Goal: Task Accomplishment & Management: Manage account settings

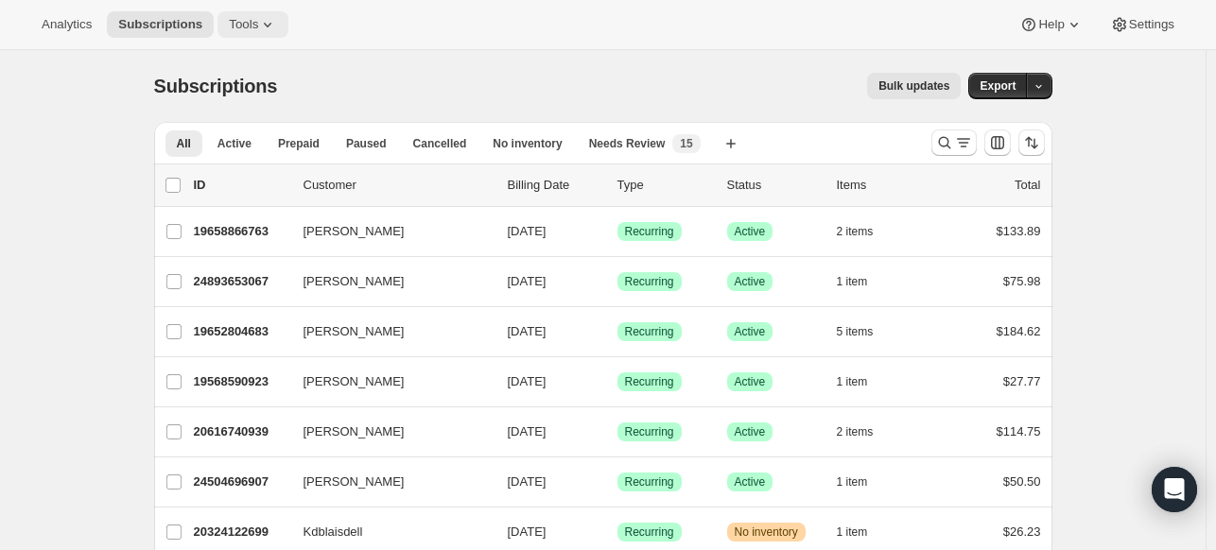
click at [233, 14] on button "Tools" at bounding box center [252, 24] width 71 height 26
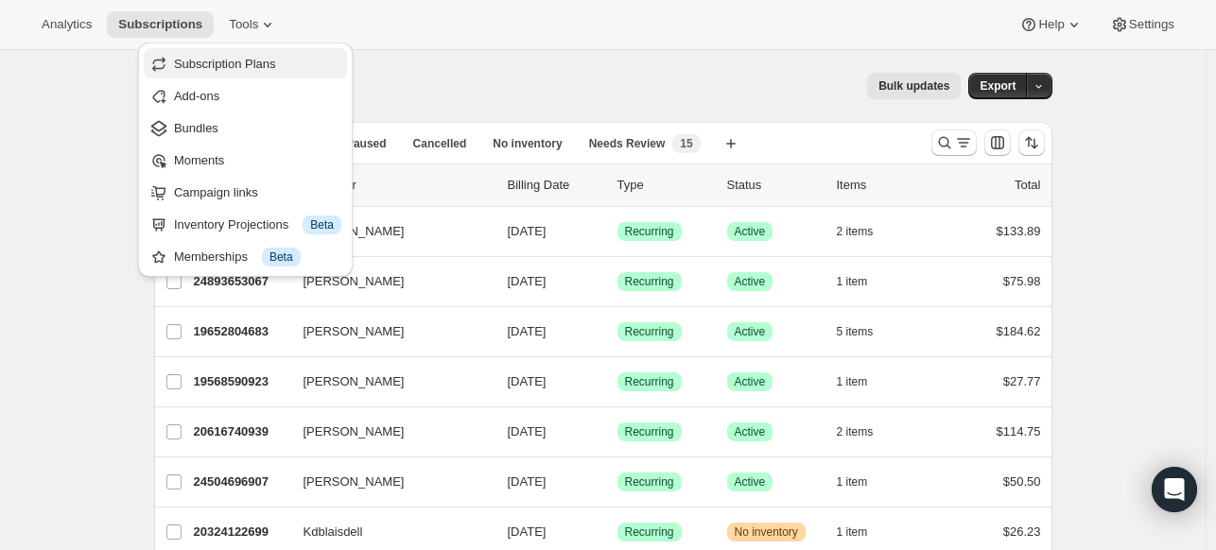
click at [244, 55] on span "Subscription Plans" at bounding box center [257, 64] width 167 height 19
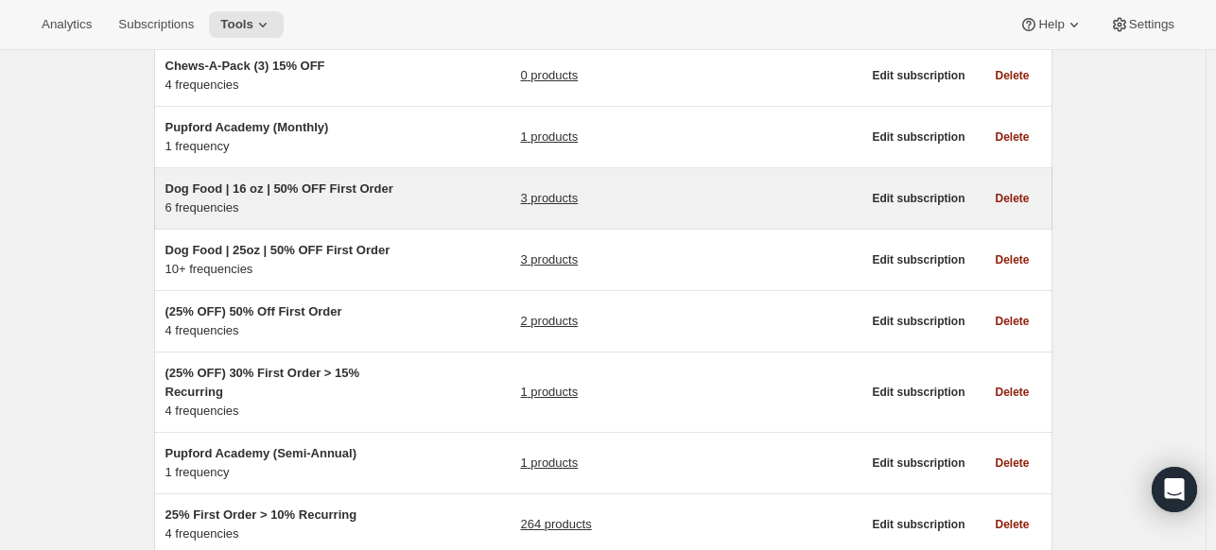
scroll to position [426, 0]
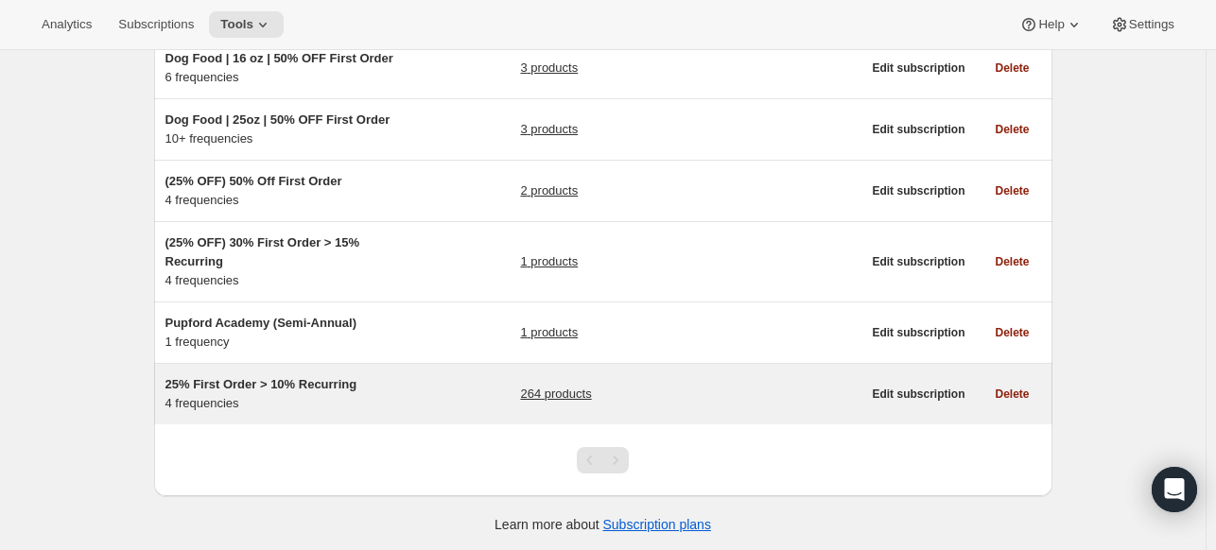
click at [398, 389] on h5 "25% First Order > 10% Recurring" at bounding box center [283, 384] width 236 height 19
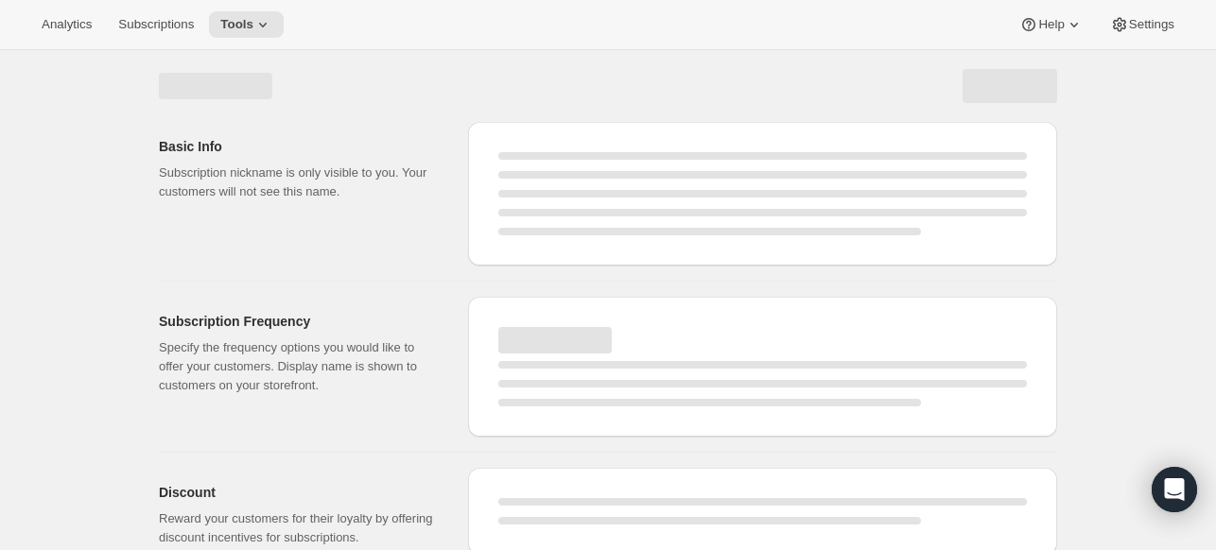
select select "WEEK"
select select "MONTH"
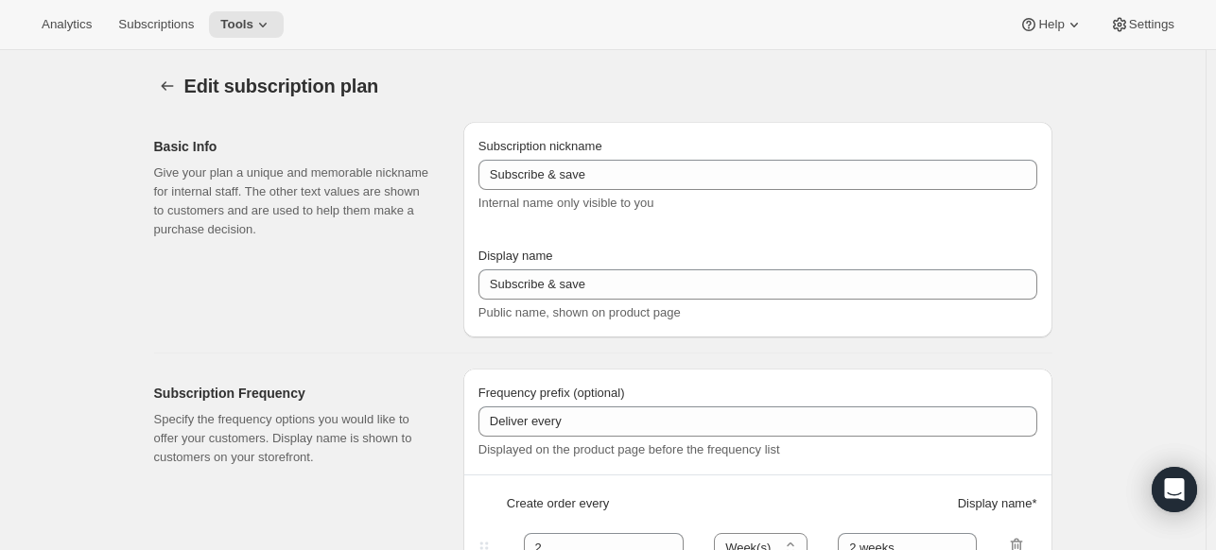
type input "25% First Order > 10% Recurring"
type input "Subscribe & Save"
select select "WEEK"
select select "MONTH"
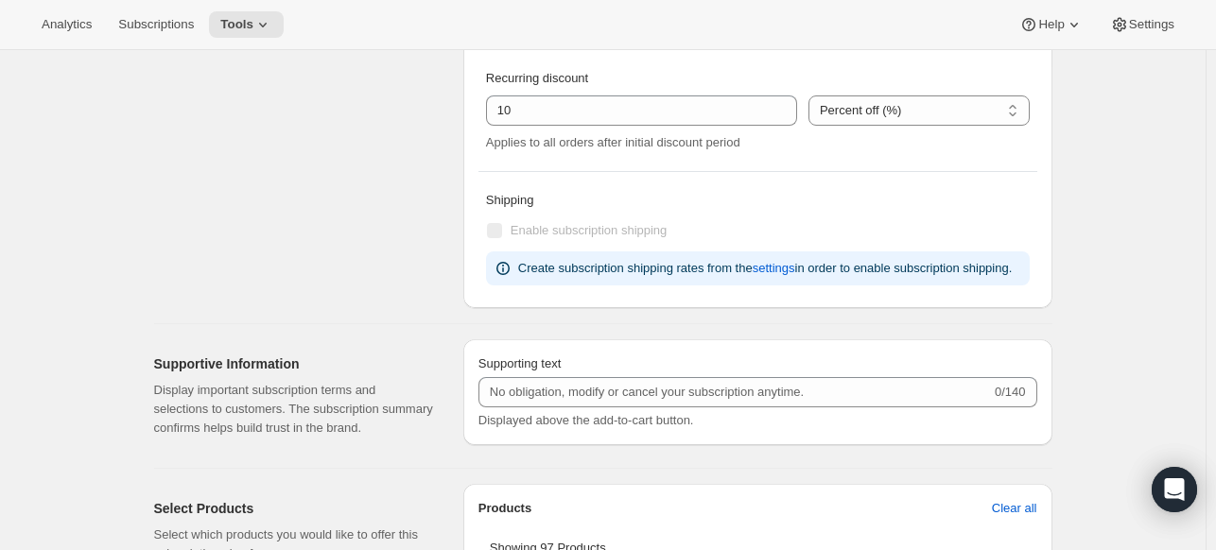
scroll to position [1185, 0]
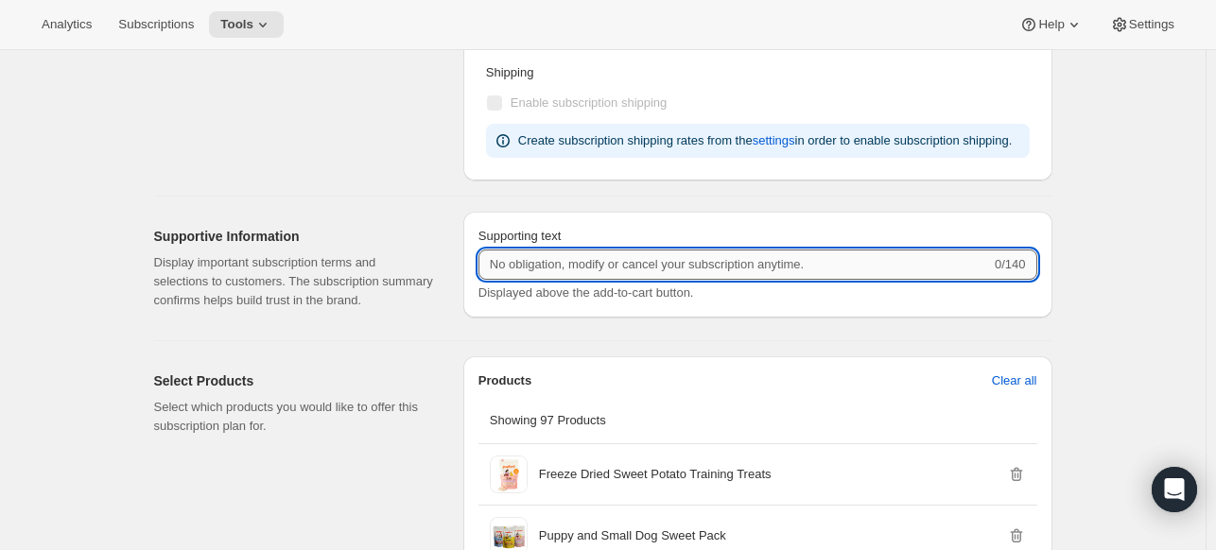
click at [652, 266] on input "Supporting text" at bounding box center [734, 265] width 512 height 30
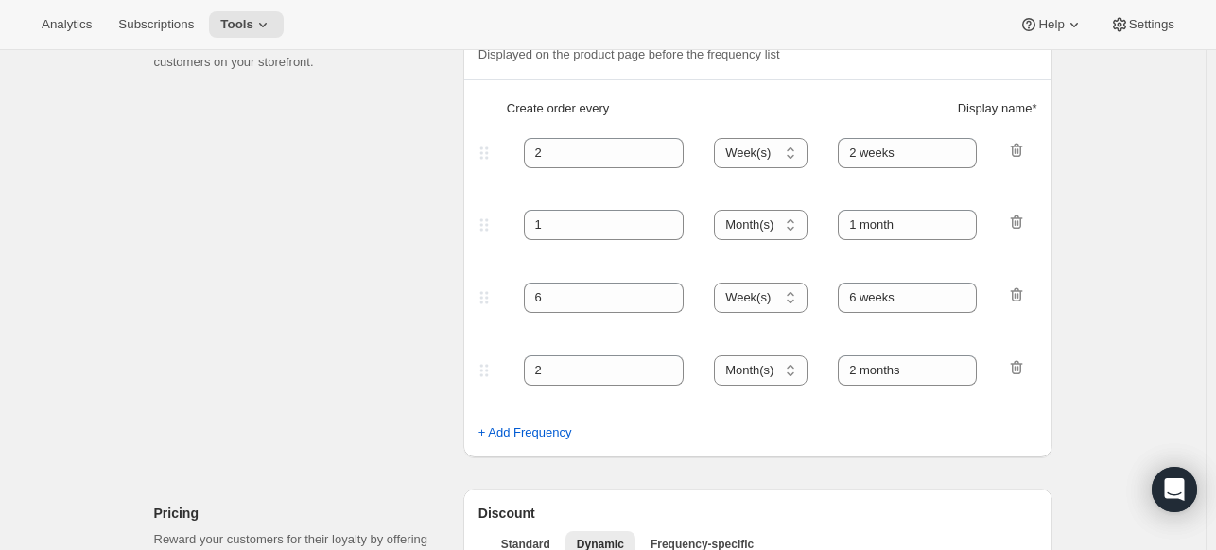
scroll to position [334, 0]
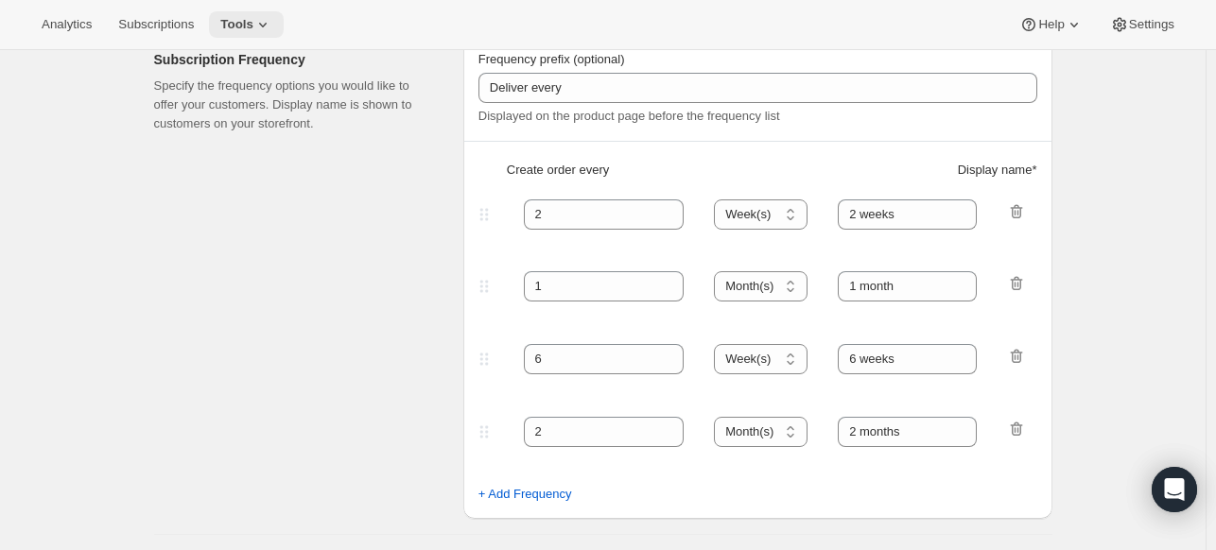
click at [220, 23] on span "Tools" at bounding box center [236, 24] width 33 height 15
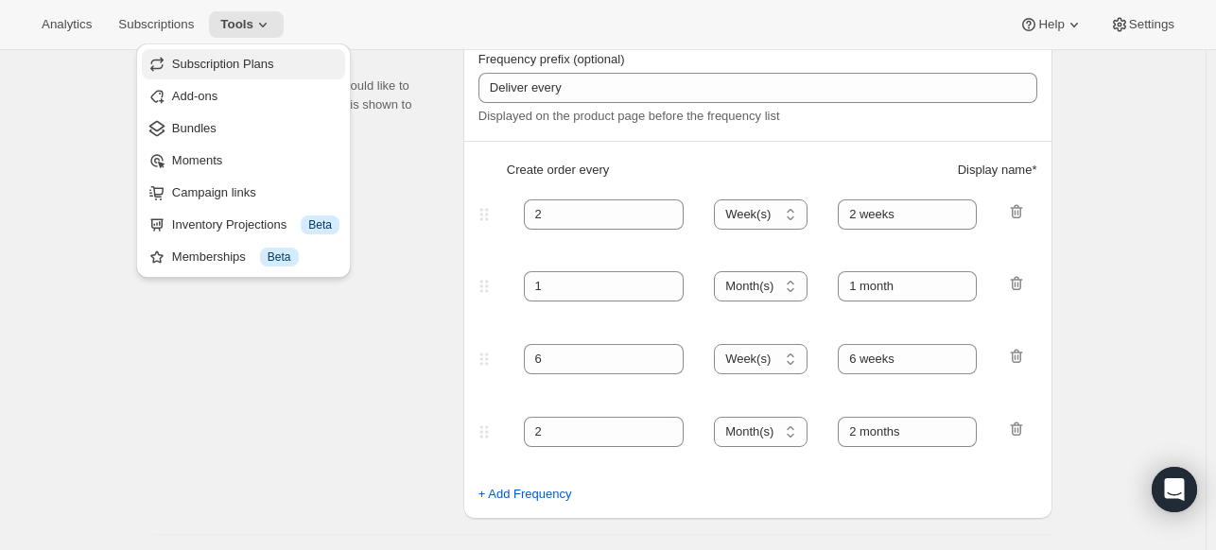
click at [242, 60] on span "Subscription Plans" at bounding box center [223, 64] width 102 height 14
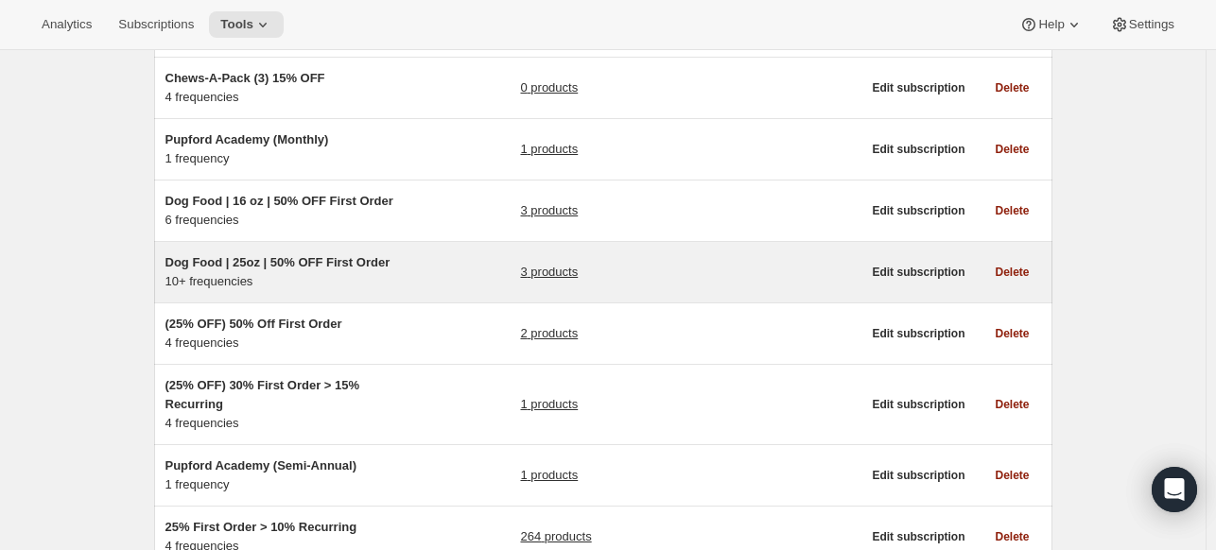
scroll to position [378, 0]
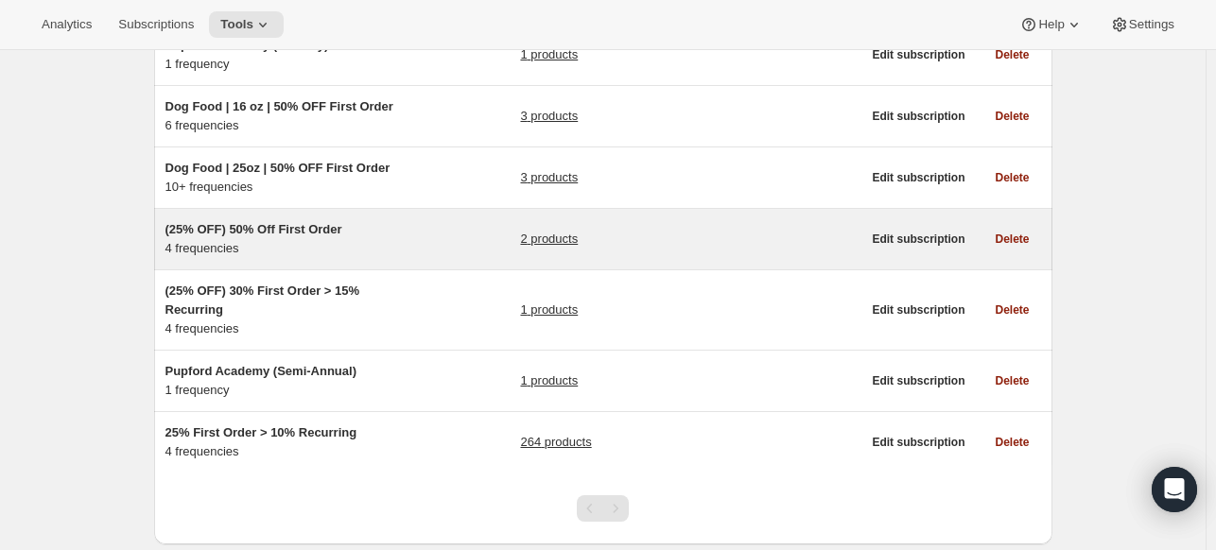
click at [654, 245] on div "2 products" at bounding box center [690, 239] width 340 height 38
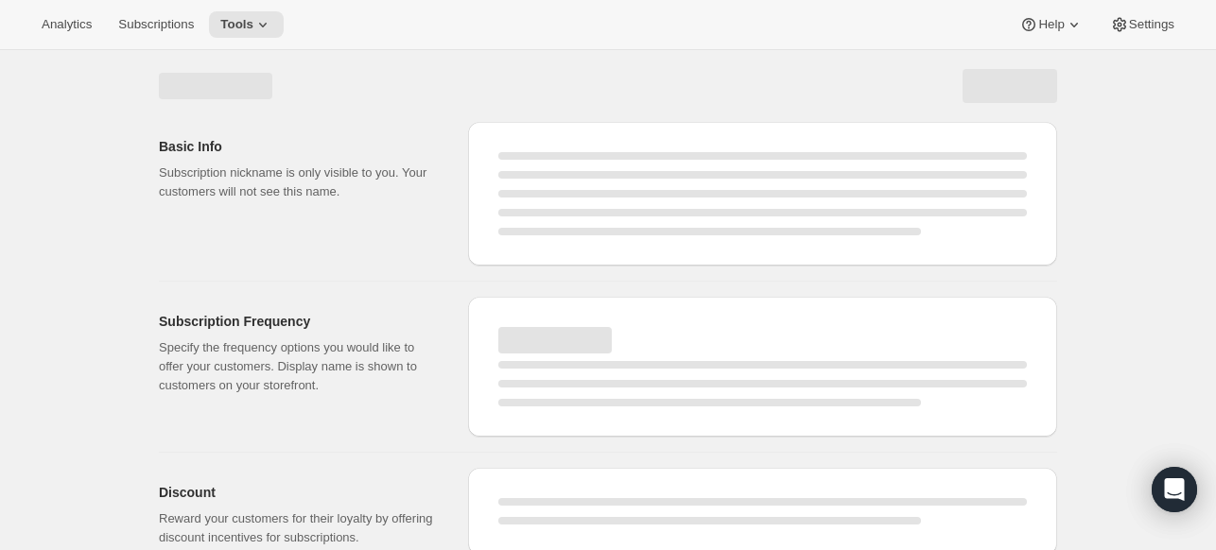
select select "WEEK"
select select "MONTH"
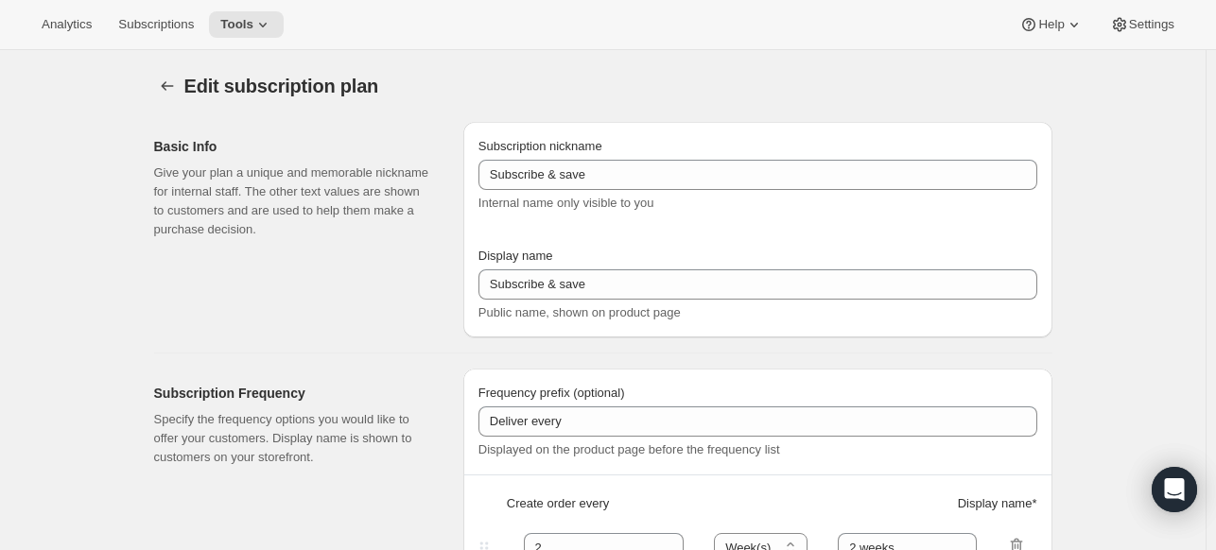
type input "(25% OFF) 50% Off First Order"
select select "WEEK"
select select "MONTH"
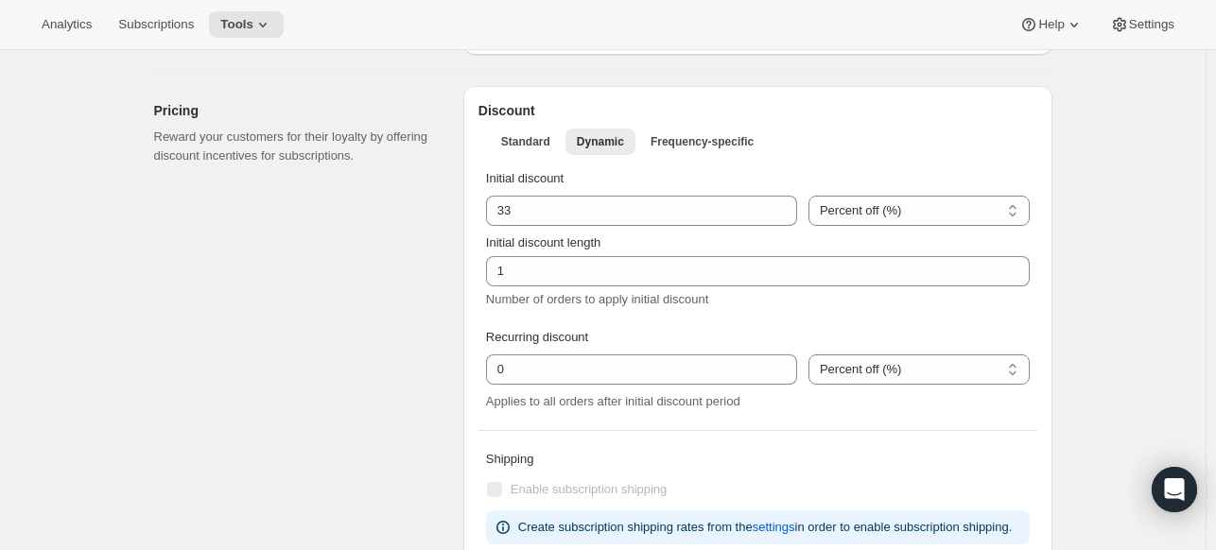
scroll to position [1229, 0]
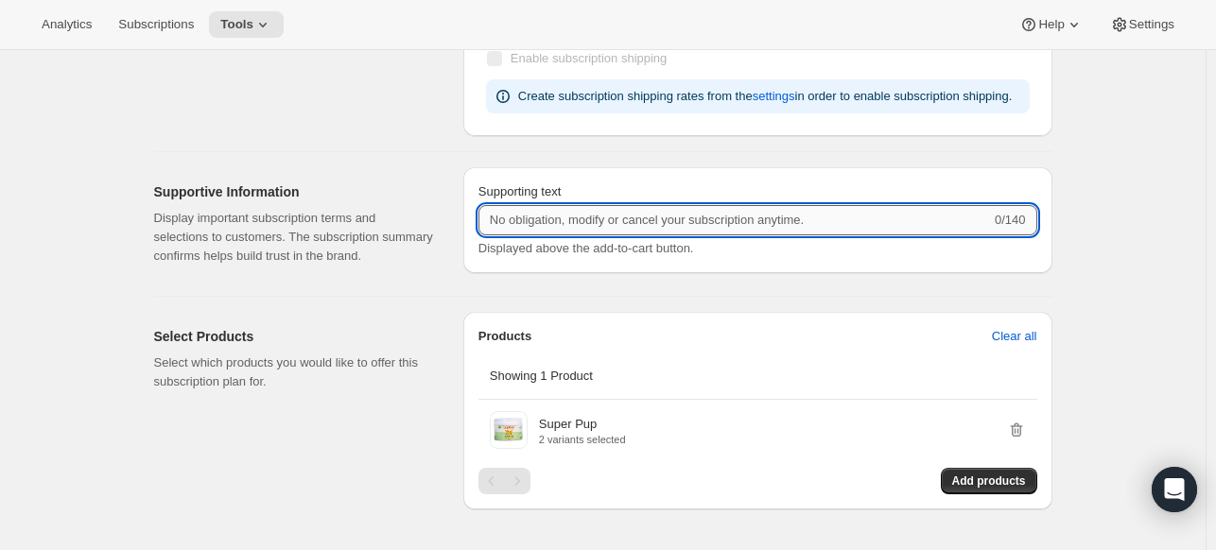
click at [528, 218] on input "Supporting text" at bounding box center [734, 220] width 512 height 30
type input "Test"
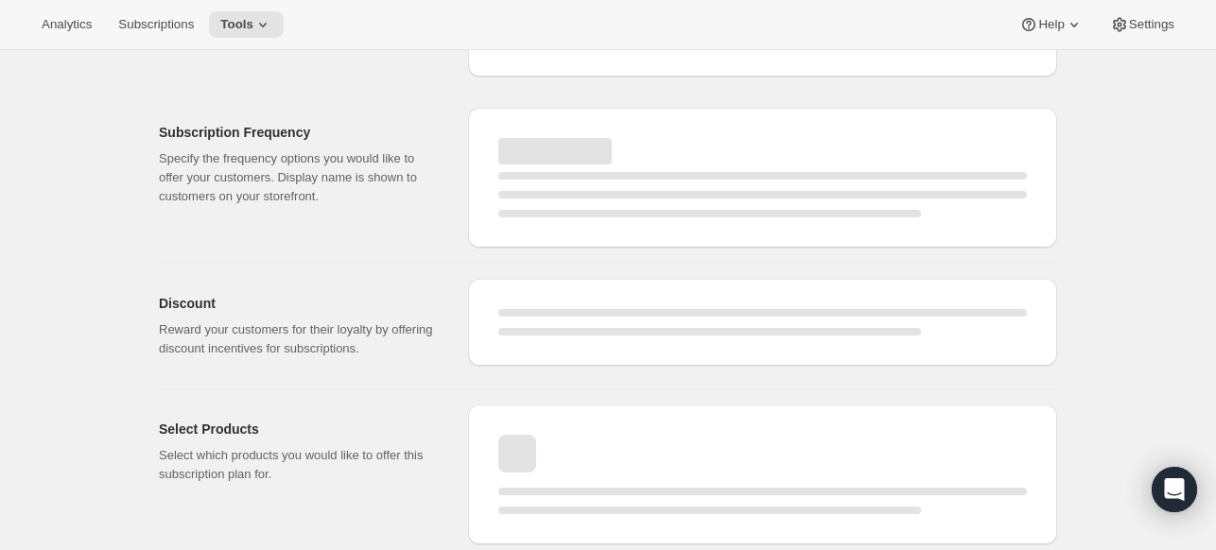
select select "WEEK"
select select "MONTH"
select select "WEEK"
select select "MONTH"
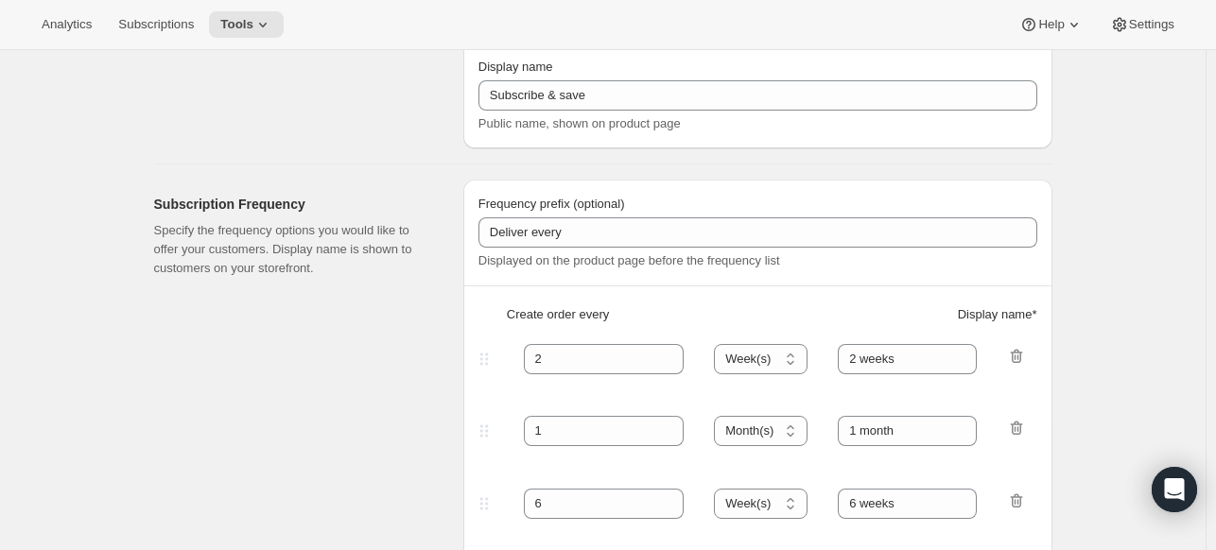
scroll to position [851, 0]
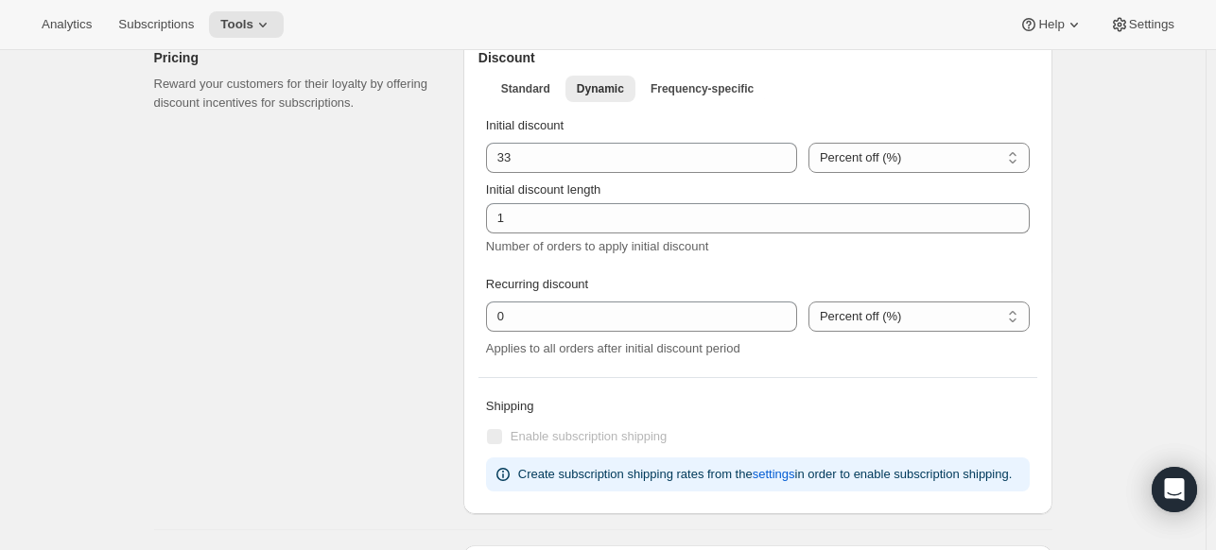
type input "Test"
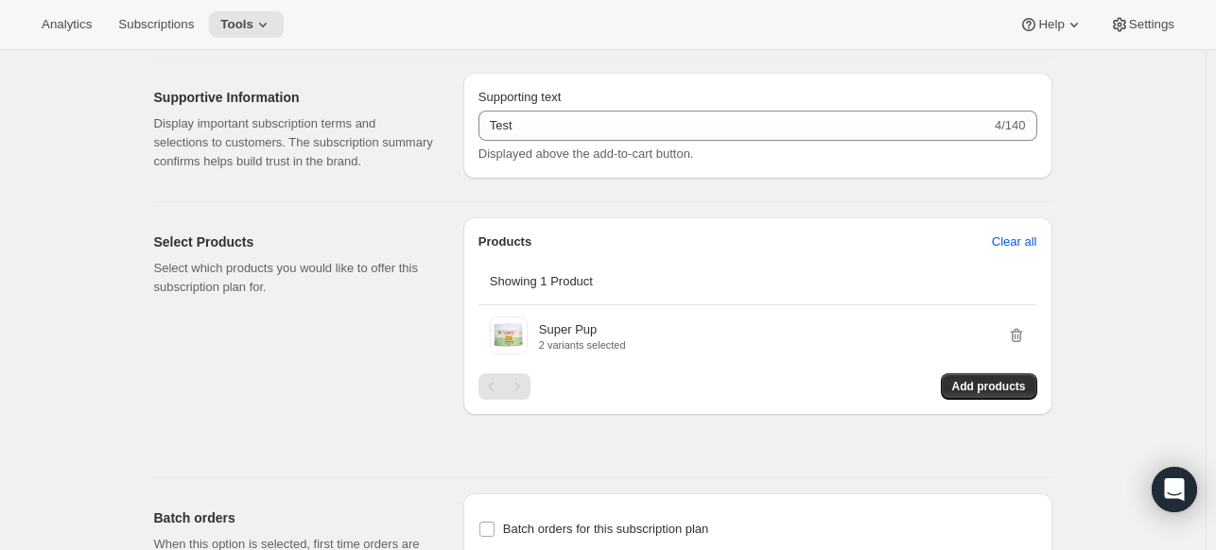
scroll to position [1329, 0]
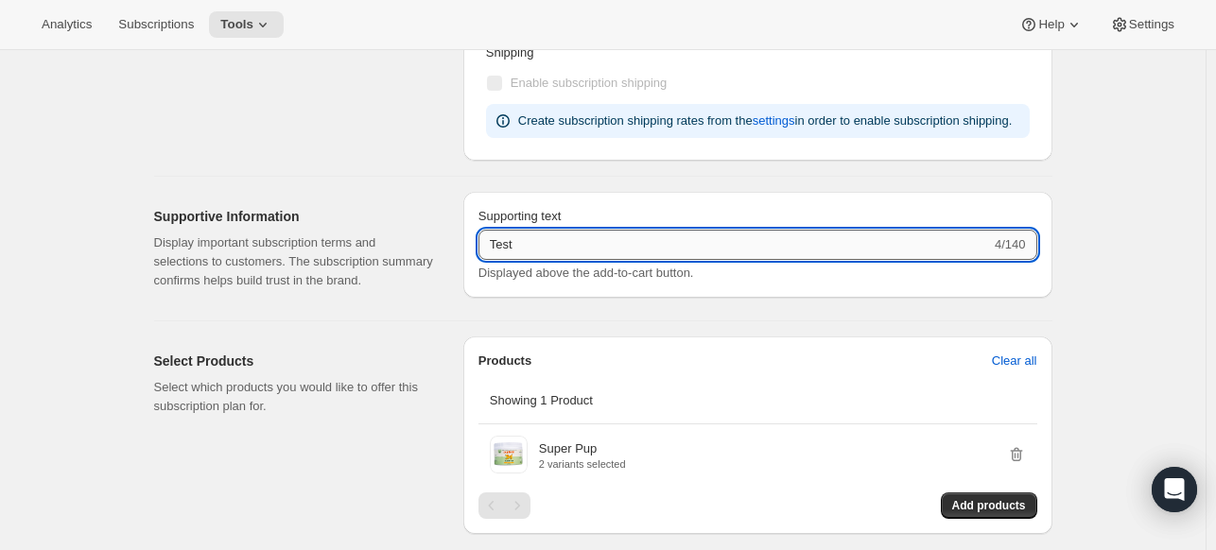
click at [626, 235] on input "Test" at bounding box center [734, 245] width 512 height 30
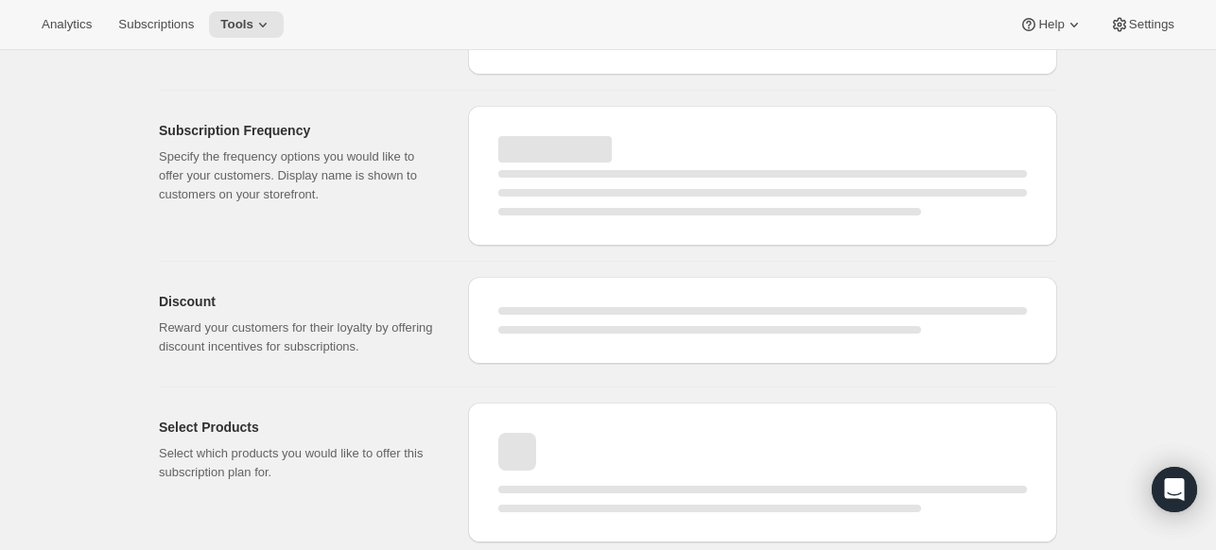
select select "WEEK"
select select "MONTH"
select select "WEEK"
select select "MONTH"
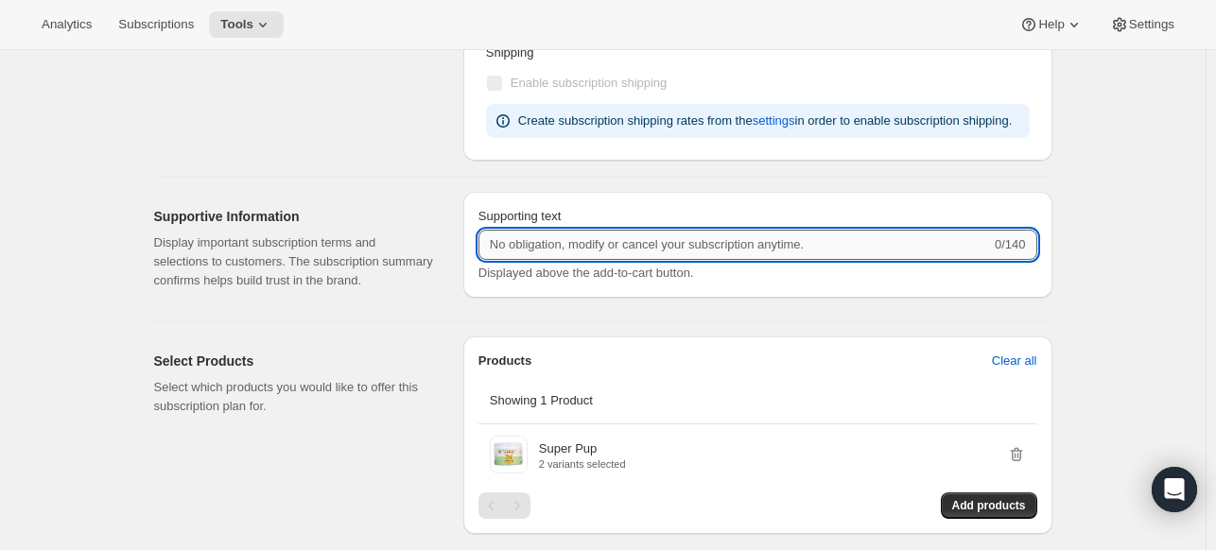
click at [624, 251] on input "Supporting text" at bounding box center [734, 245] width 512 height 30
type input "Test"
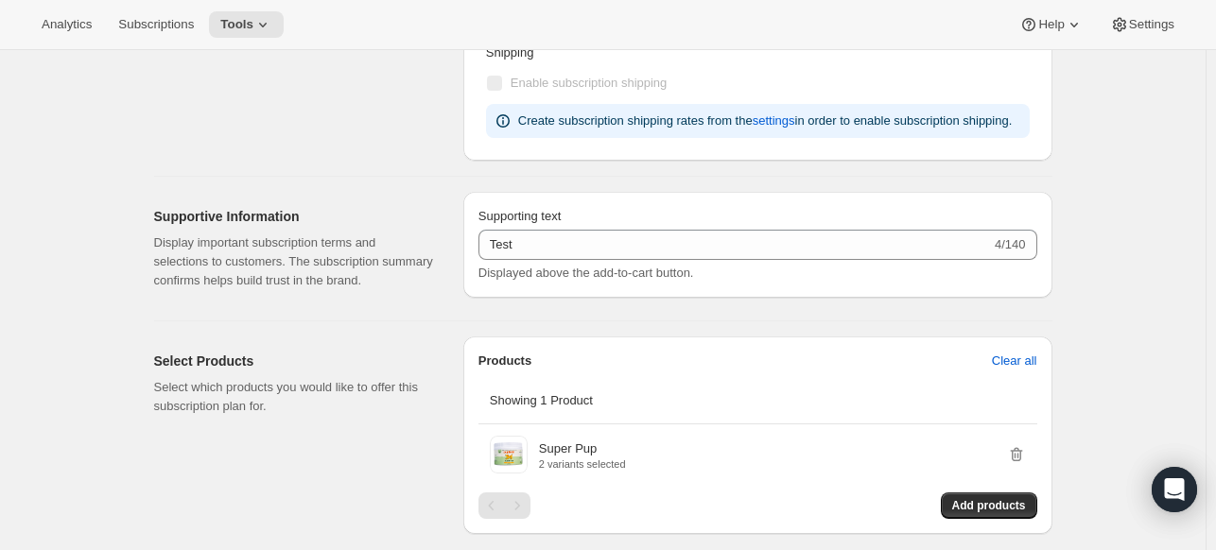
select select "WEEK"
select select "MONTH"
select select "WEEK"
select select "MONTH"
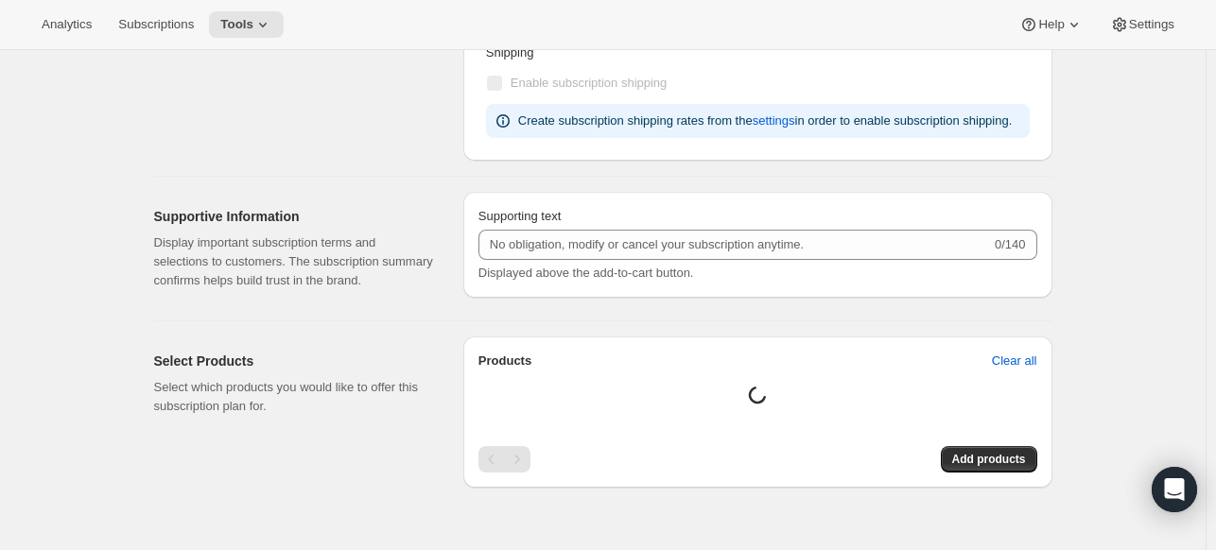
type input "Test"
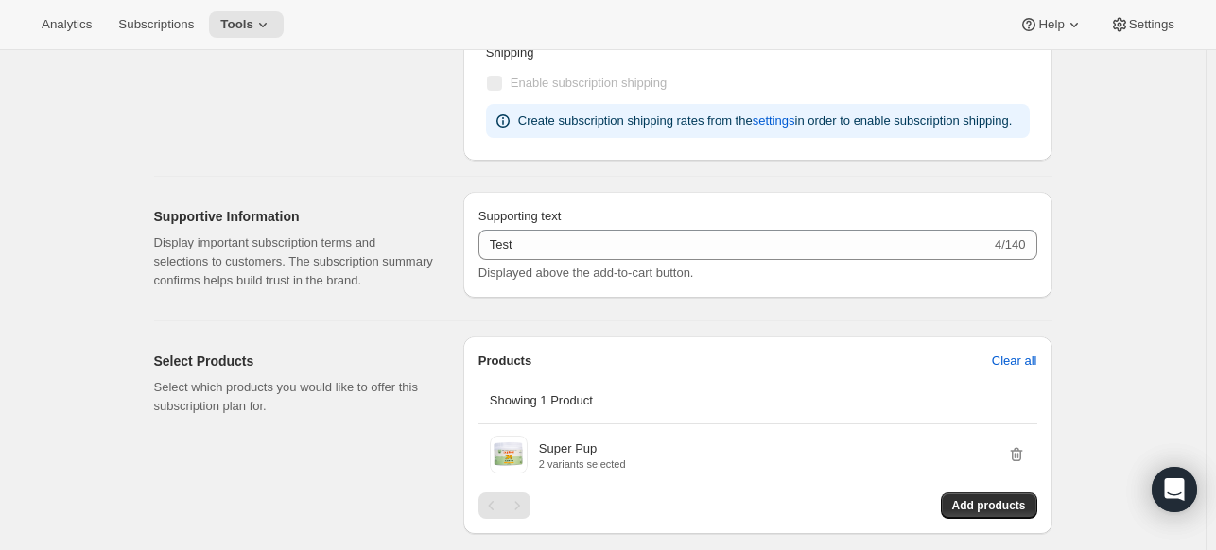
click at [1003, 245] on div "Test 4/140" at bounding box center [757, 245] width 559 height 30
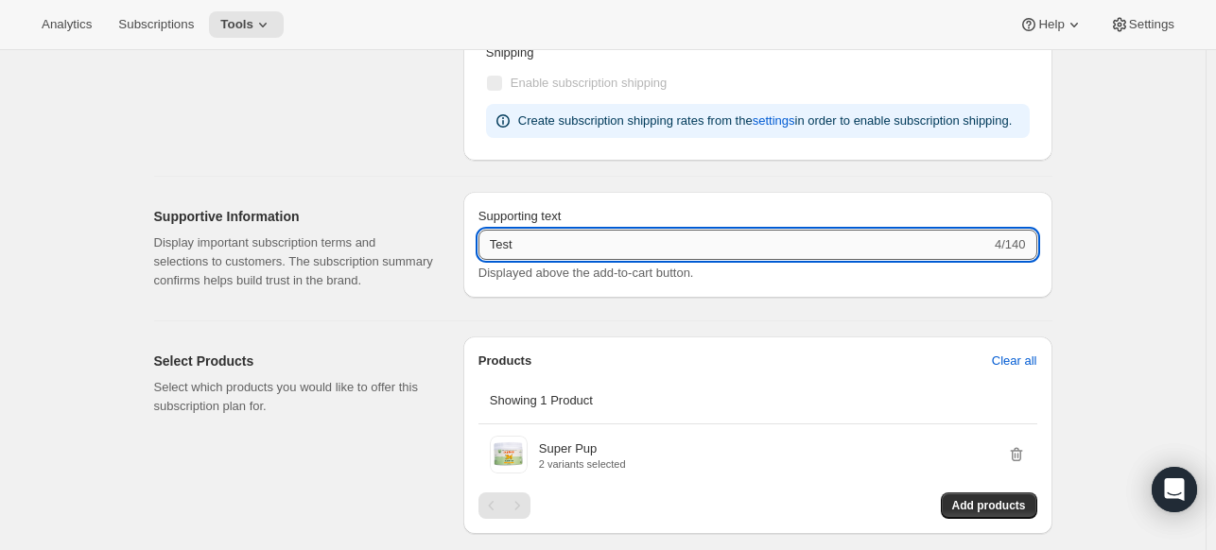
click at [987, 245] on input "Test" at bounding box center [734, 245] width 512 height 30
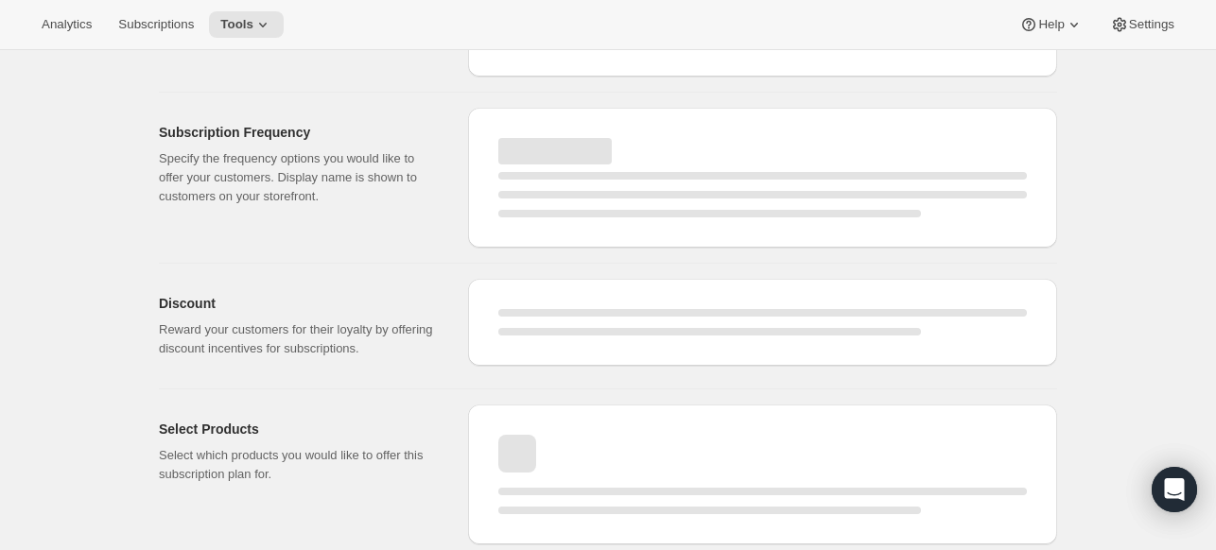
select select "WEEK"
select select "MONTH"
select select "WEEK"
select select "MONTH"
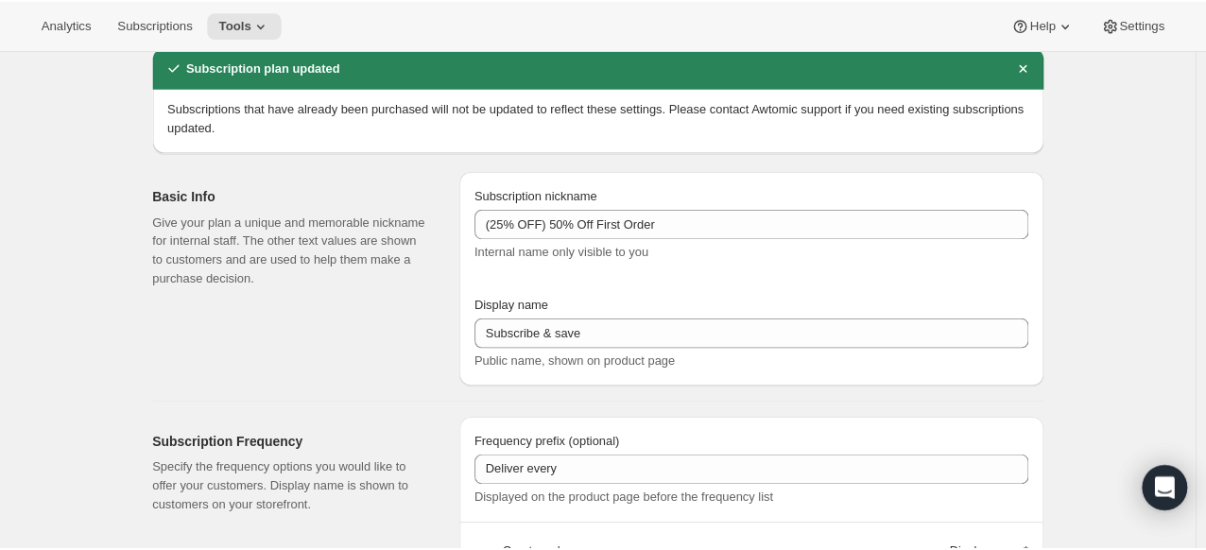
scroll to position [0, 0]
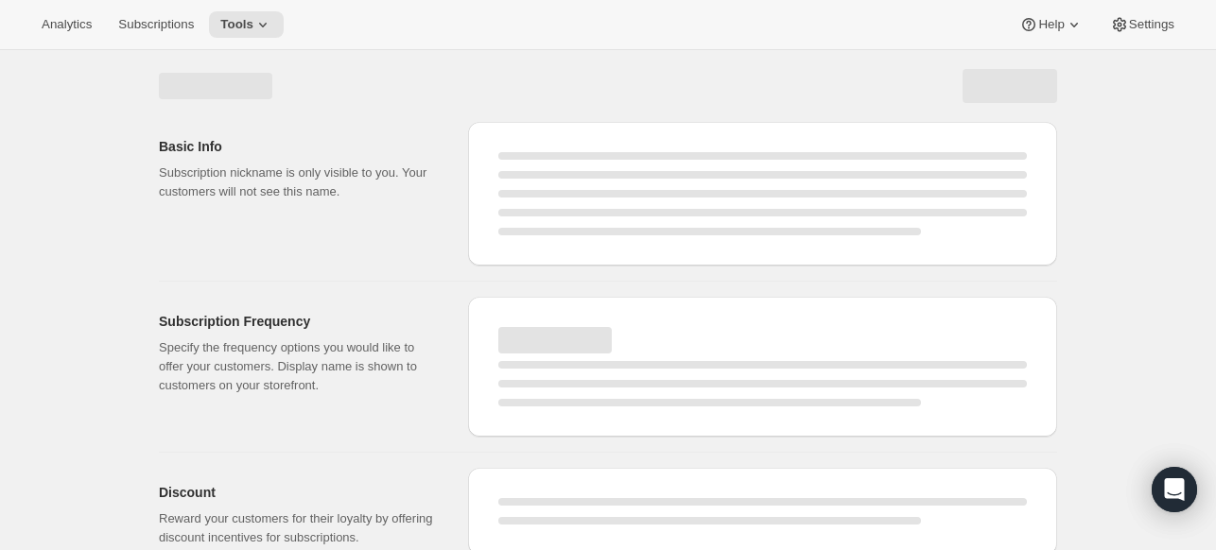
select select "WEEK"
select select "MONTH"
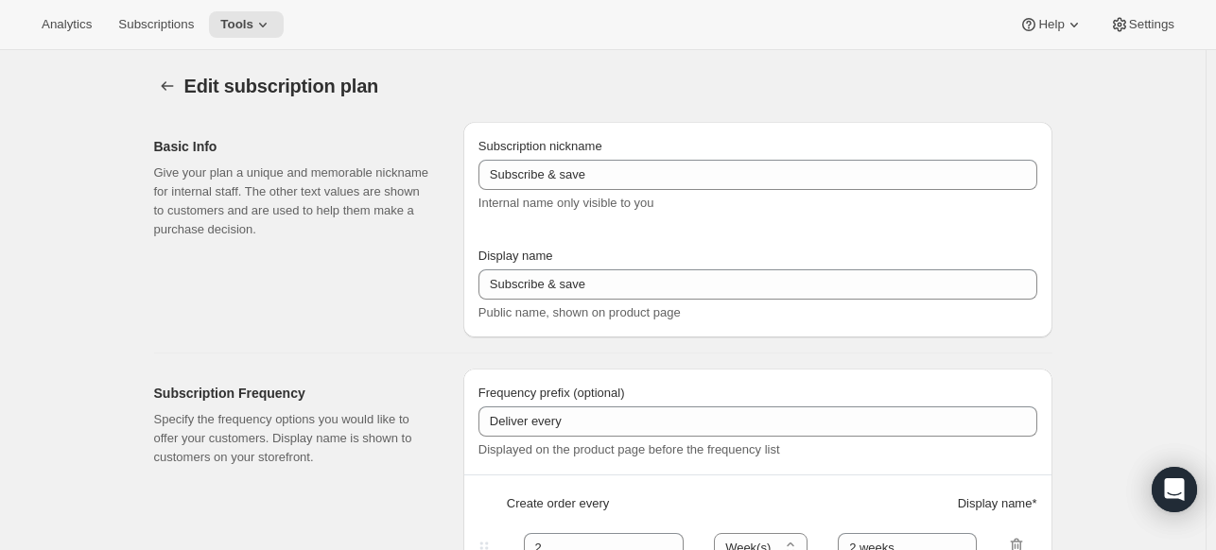
type input "(25% OFF) 50% Off First Order"
type input "Test"
select select "WEEK"
select select "MONTH"
